Goal: Task Accomplishment & Management: Use online tool/utility

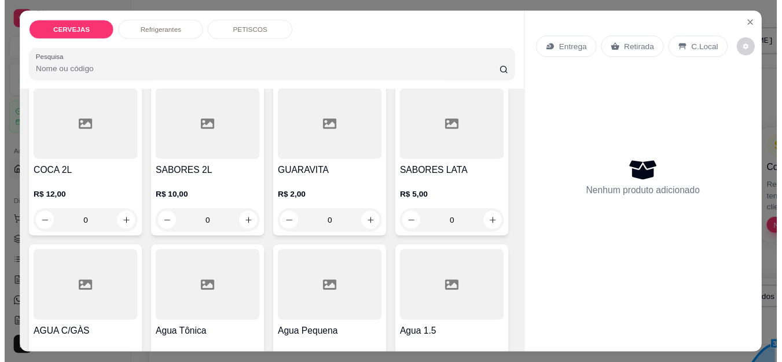
scroll to position [354, 0]
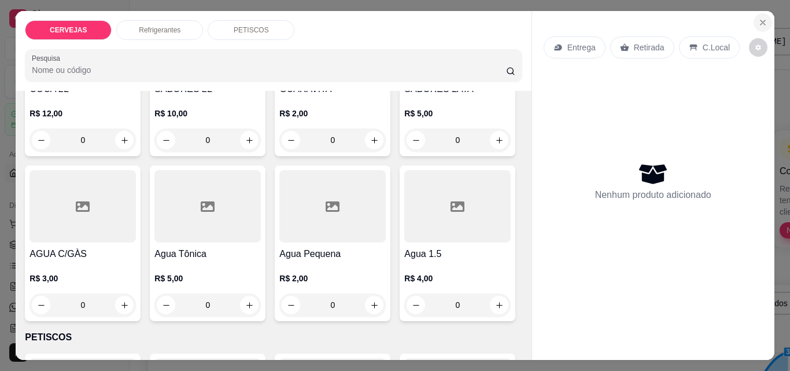
click at [761, 18] on icon "Close" at bounding box center [763, 22] width 9 height 9
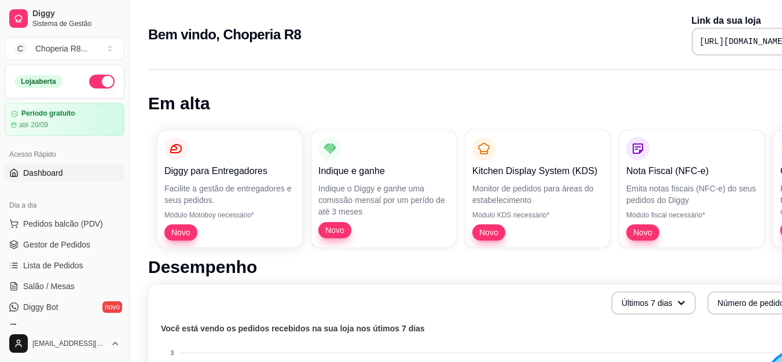
drag, startPoint x: 124, startPoint y: 160, endPoint x: 123, endPoint y: 154, distance: 6.6
click at [123, 154] on div "Diggy Sistema de Gestão C Choperia R8 ... Loja aberta Período gratuito até 20/0…" at bounding box center [64, 181] width 129 height 362
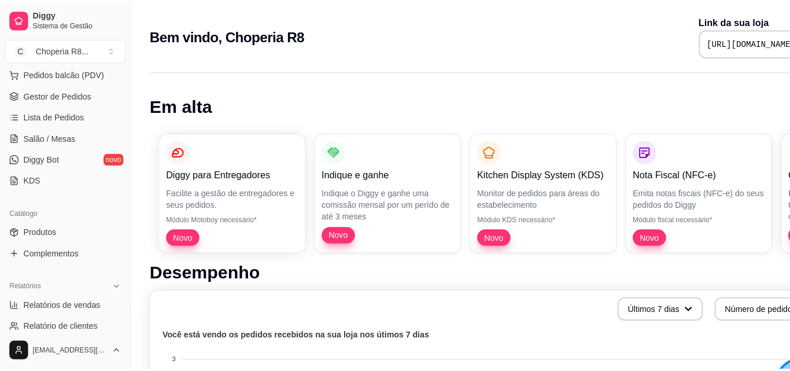
scroll to position [121, 0]
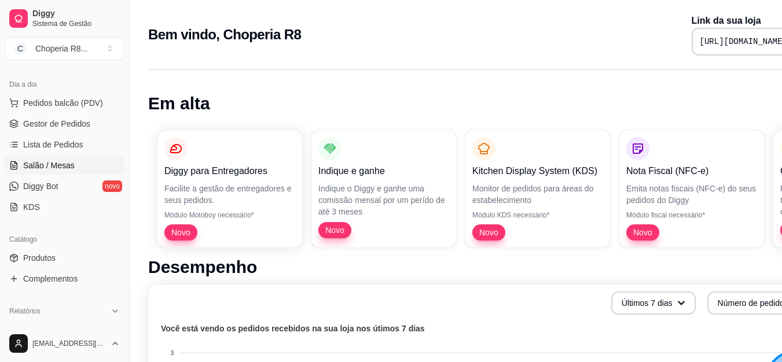
click at [55, 166] on span "Salão / Mesas" at bounding box center [48, 166] width 51 height 12
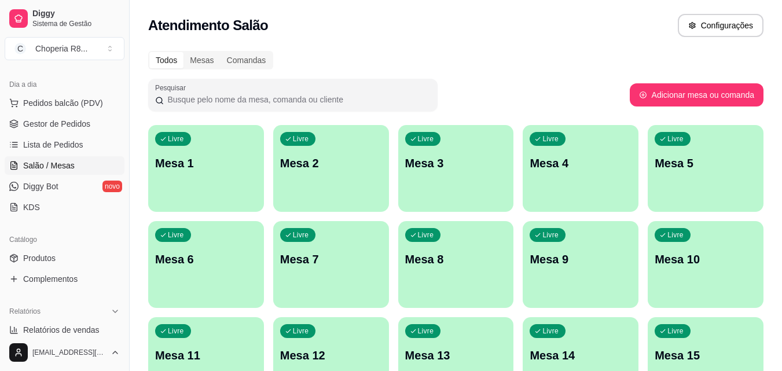
click at [191, 181] on div "Livre Mesa 1" at bounding box center [206, 161] width 116 height 73
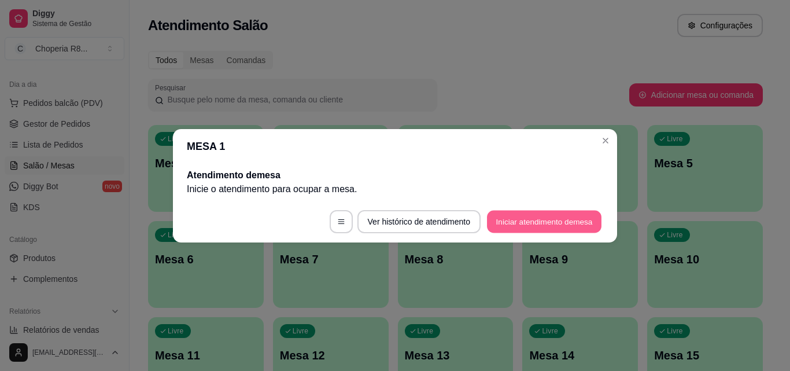
click at [516, 212] on button "Iniciar atendimento de mesa" at bounding box center [544, 221] width 115 height 23
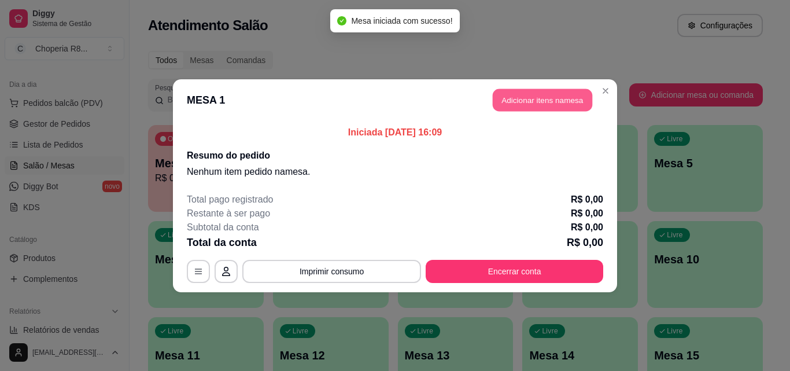
click at [550, 100] on button "Adicionar itens na mesa" at bounding box center [543, 100] width 100 height 23
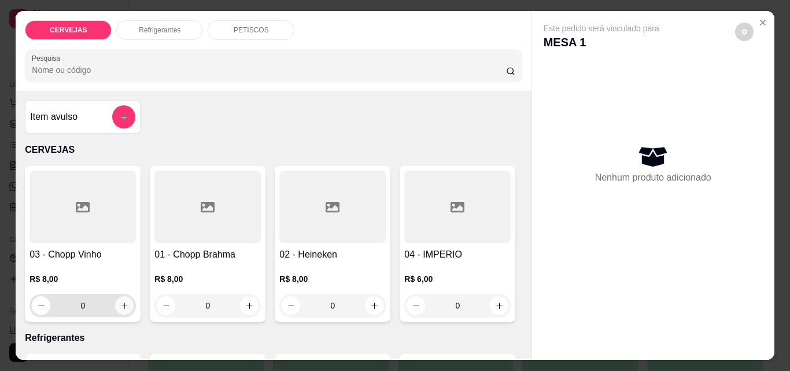
click at [120, 301] on icon "increase-product-quantity" at bounding box center [124, 305] width 9 height 9
type input "1"
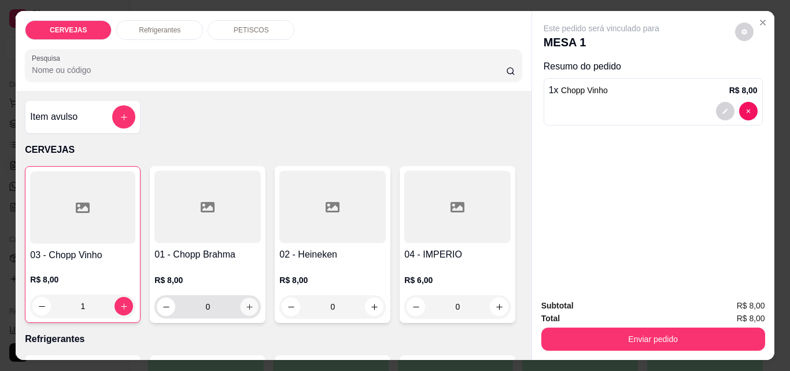
click at [251, 307] on button "increase-product-quantity" at bounding box center [250, 307] width 18 height 18
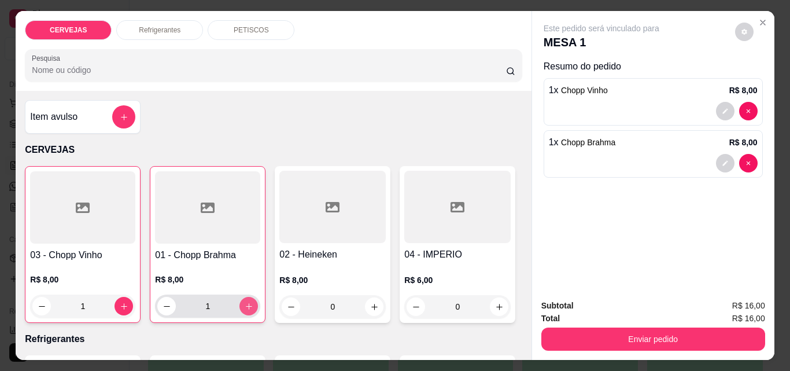
click at [247, 307] on button "increase-product-quantity" at bounding box center [249, 306] width 19 height 19
click at [247, 307] on button "increase-product-quantity" at bounding box center [249, 306] width 18 height 18
type input "3"
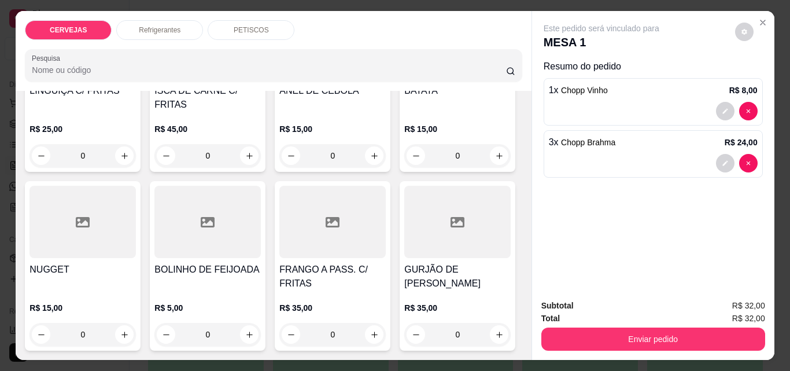
scroll to position [897, 0]
click at [116, 165] on button "increase-product-quantity" at bounding box center [125, 156] width 18 height 18
type input "1"
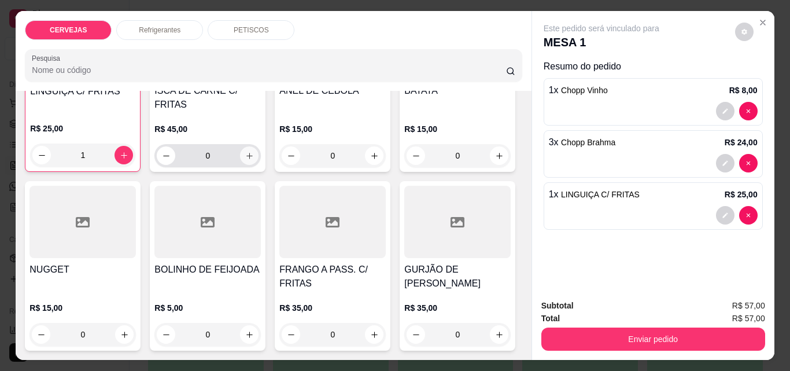
click at [246, 160] on icon "increase-product-quantity" at bounding box center [249, 156] width 9 height 9
type input "1"
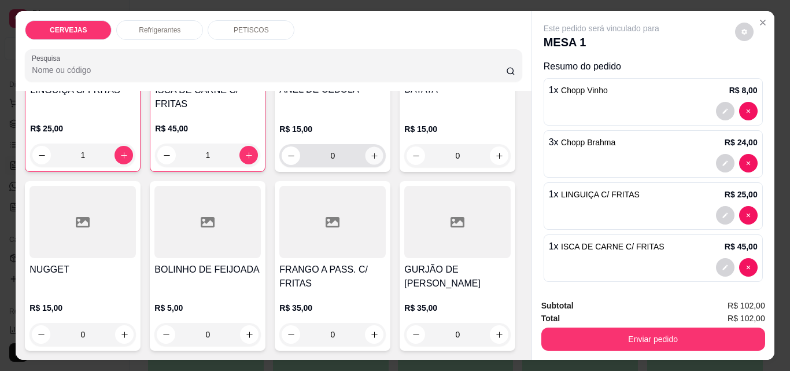
click at [373, 160] on icon "increase-product-quantity" at bounding box center [374, 156] width 9 height 9
type input "1"
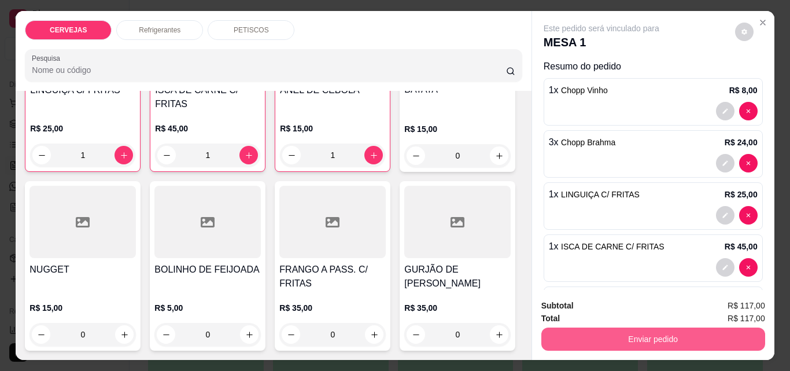
click at [586, 327] on button "Enviar pedido" at bounding box center [654, 338] width 224 height 23
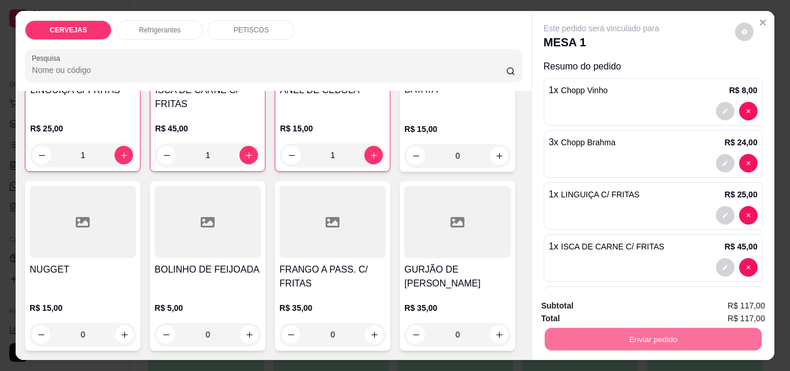
click at [594, 309] on button "Não registrar e enviar pedido" at bounding box center [615, 305] width 117 height 21
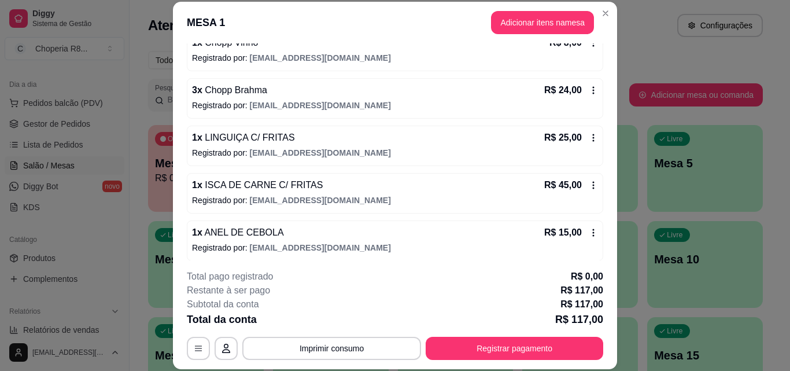
scroll to position [127, 0]
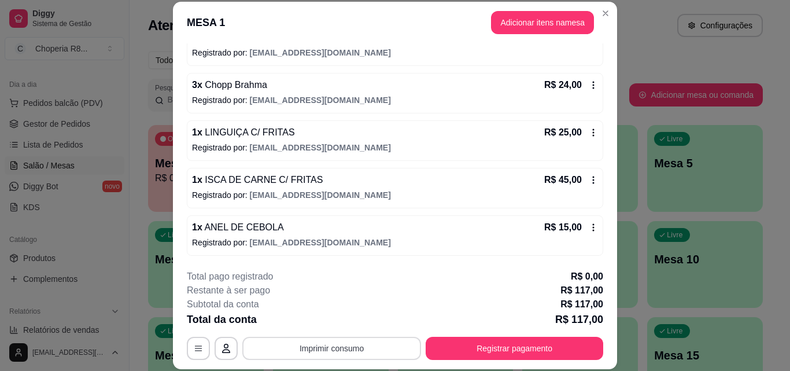
drag, startPoint x: 374, startPoint y: 363, endPoint x: 373, endPoint y: 355, distance: 8.2
click at [373, 355] on footer "**********" at bounding box center [395, 314] width 444 height 109
click at [373, 355] on button "Imprimir consumo" at bounding box center [332, 348] width 174 height 23
click at [330, 326] on button "IMPRESSORA" at bounding box center [330, 321] width 81 height 18
click at [328, 343] on button "Imprimir consumo" at bounding box center [331, 348] width 179 height 23
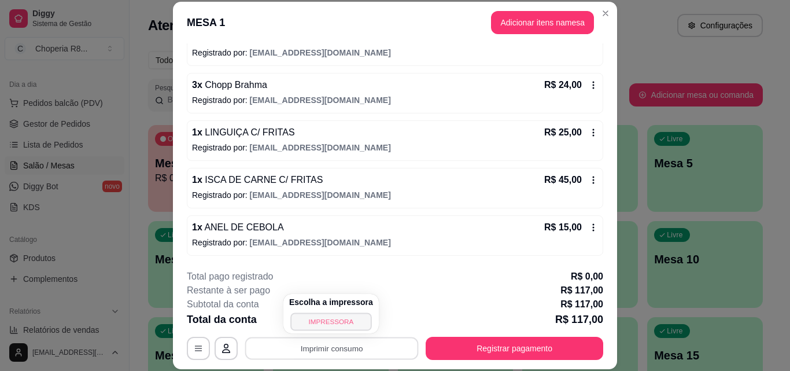
click at [329, 327] on button "IMPRESSORA" at bounding box center [330, 321] width 81 height 18
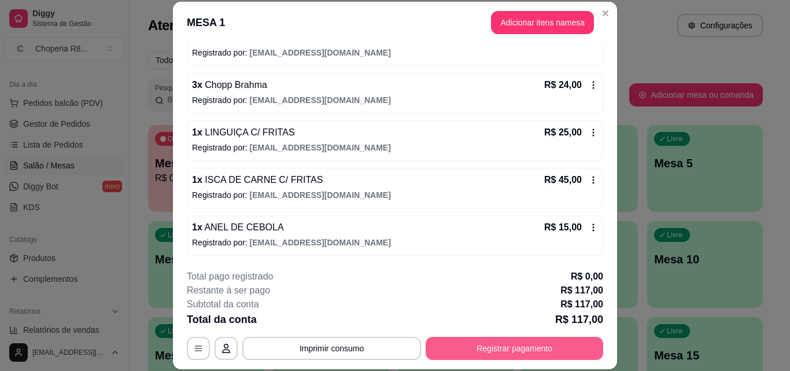
click at [502, 359] on button "Registrar pagamento" at bounding box center [515, 348] width 178 height 23
click at [470, 348] on button "Registrar pagamento" at bounding box center [515, 348] width 178 height 23
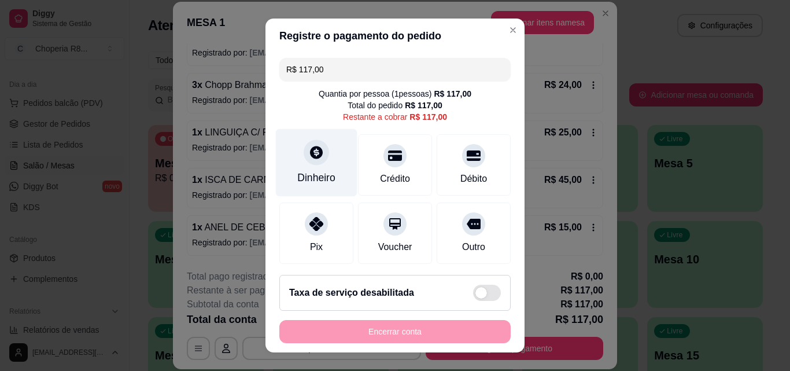
click at [321, 172] on div "Dinheiro" at bounding box center [316, 177] width 38 height 15
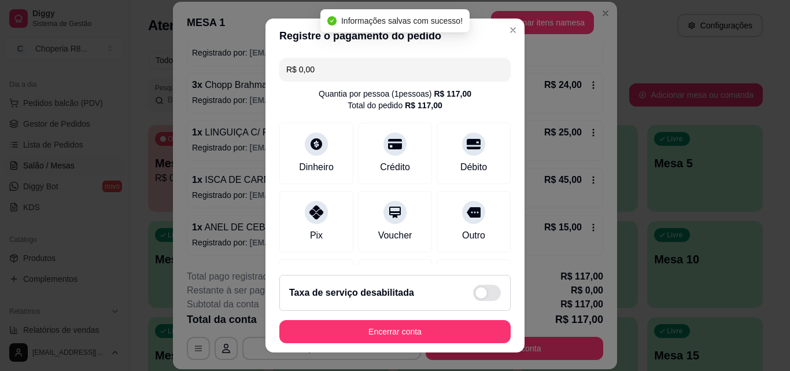
type input "R$ 0,00"
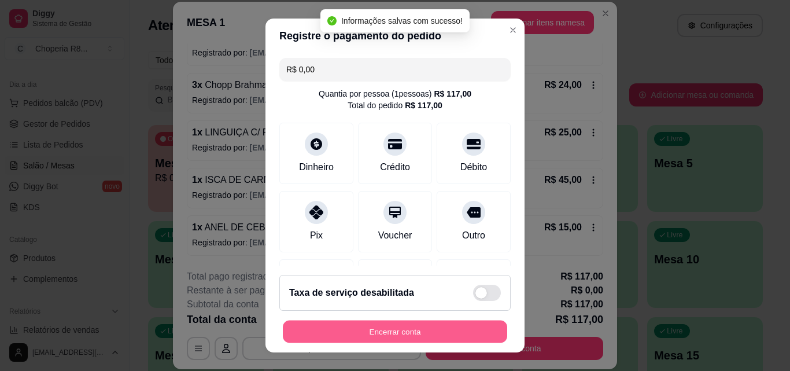
click at [461, 323] on button "Encerrar conta" at bounding box center [395, 332] width 224 height 23
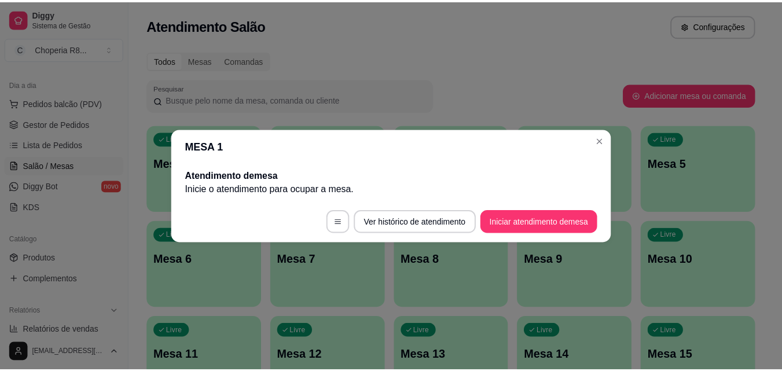
scroll to position [0, 0]
